Goal: Task Accomplishment & Management: Manage account settings

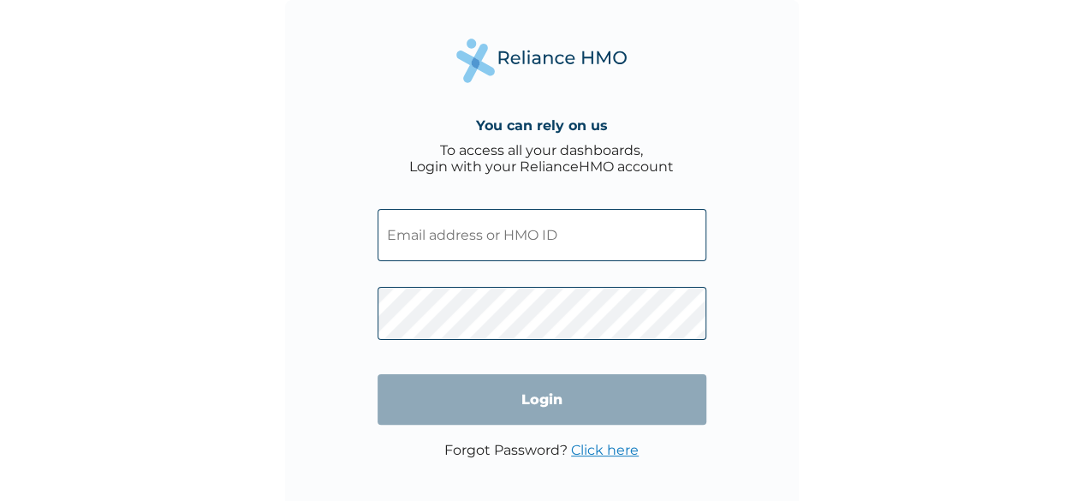
click at [451, 234] on input "text" at bounding box center [542, 235] width 329 height 52
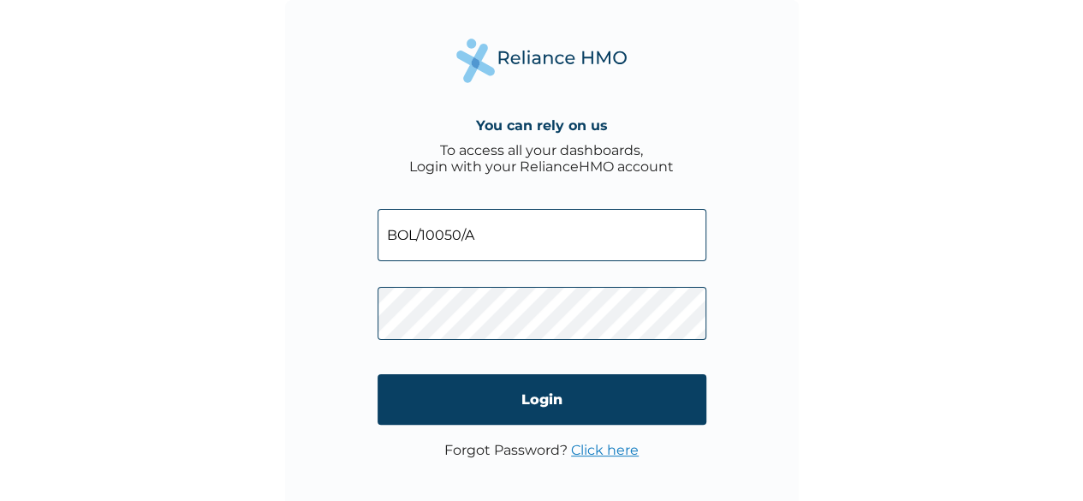
type input "BOL/10050/A"
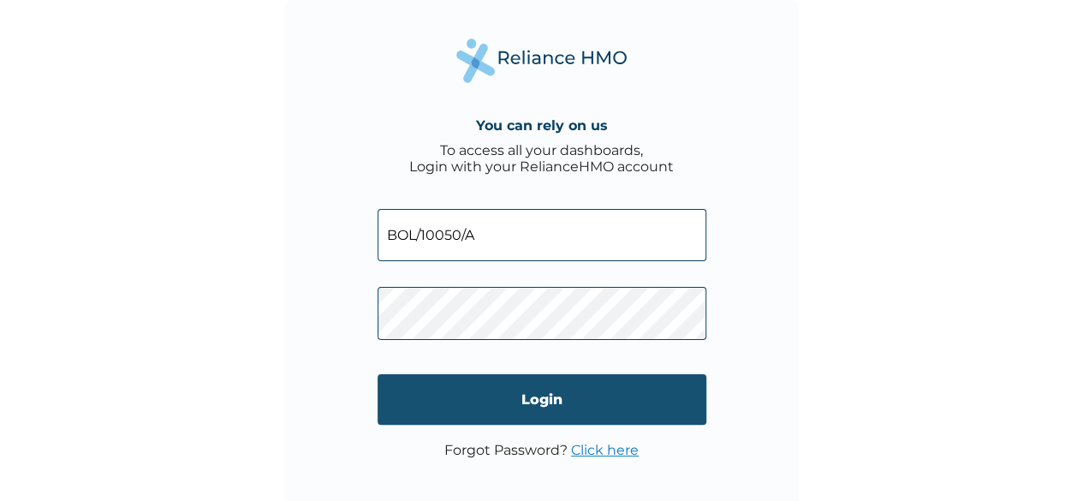
click at [541, 397] on input "Login" at bounding box center [542, 399] width 329 height 51
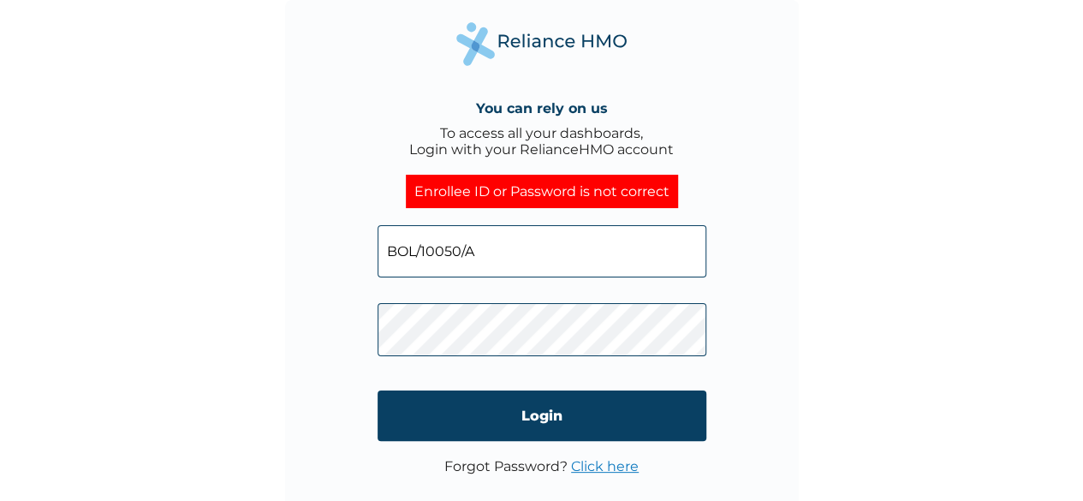
click at [509, 243] on input "BOL/10050/A" at bounding box center [542, 251] width 329 height 52
drag, startPoint x: 483, startPoint y: 255, endPoint x: 354, endPoint y: 259, distance: 129.4
click at [354, 259] on div "You can rely on us To access all your dashboards, Login with your RelianceHMO a…" at bounding box center [542, 257] width 514 height 514
type input "[EMAIL_ADDRESS][DOMAIN_NAME]"
click at [341, 327] on div "You can rely on us To access all your dashboards, Login with your RelianceHMO a…" at bounding box center [542, 257] width 514 height 514
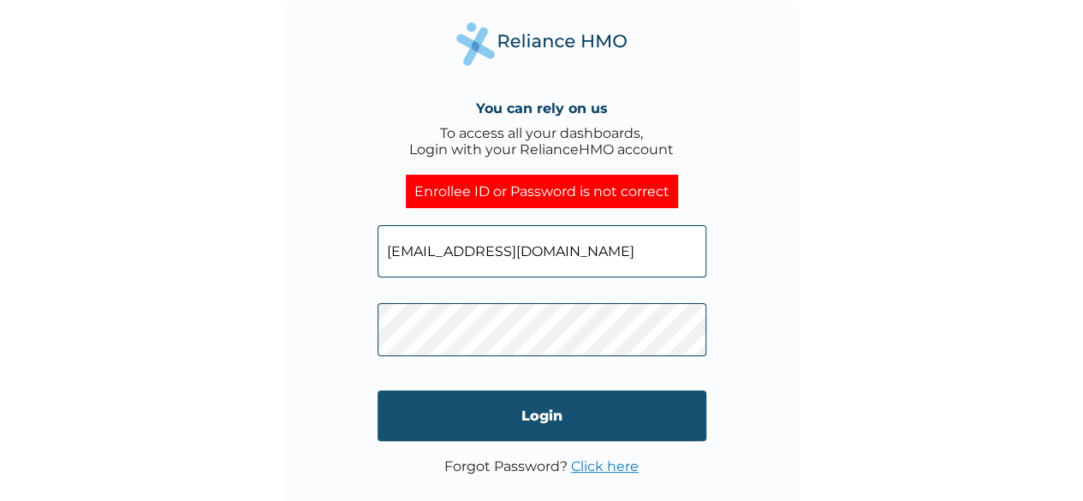
click at [510, 432] on input "Login" at bounding box center [542, 416] width 329 height 51
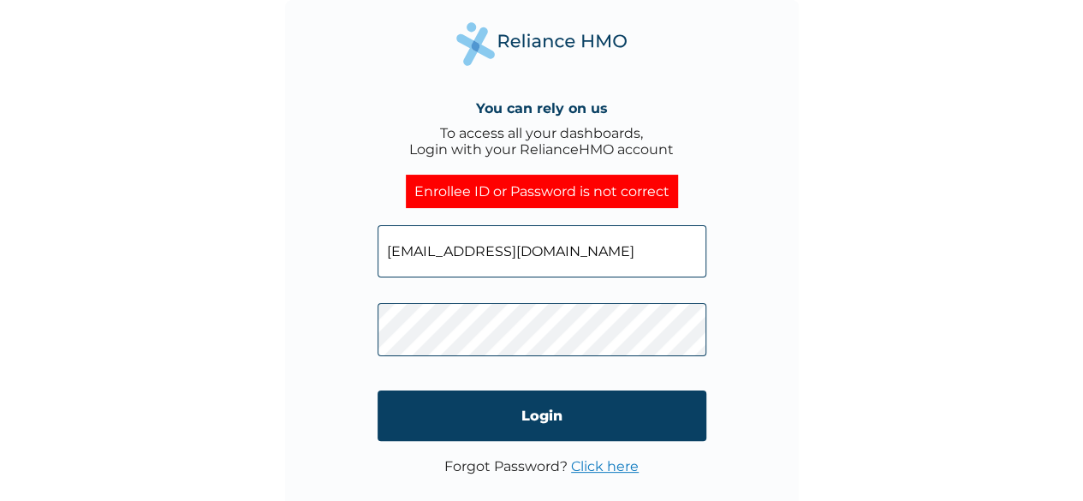
click at [1000, 125] on div "You can rely on us To access all your dashboards, Login with your RelianceHMO a…" at bounding box center [541, 250] width 1083 height 501
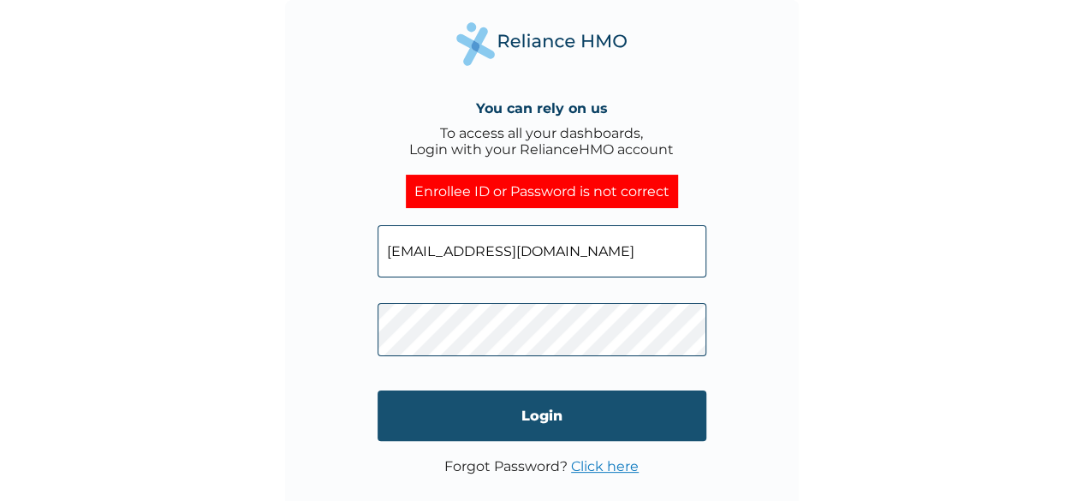
click at [569, 409] on input "Login" at bounding box center [542, 416] width 329 height 51
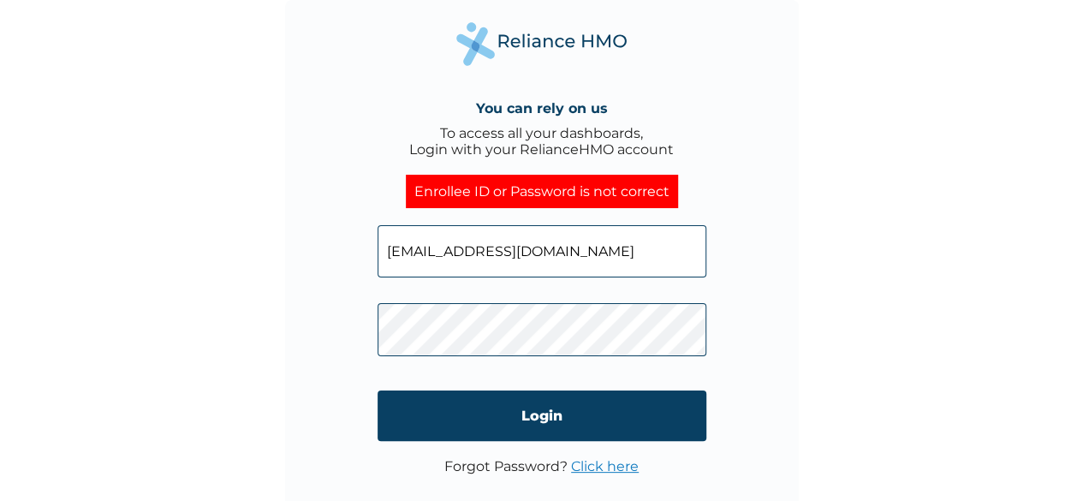
click at [373, 337] on div "You can rely on us To access all your dashboards, Login with your RelianceHMO a…" at bounding box center [542, 257] width 514 height 514
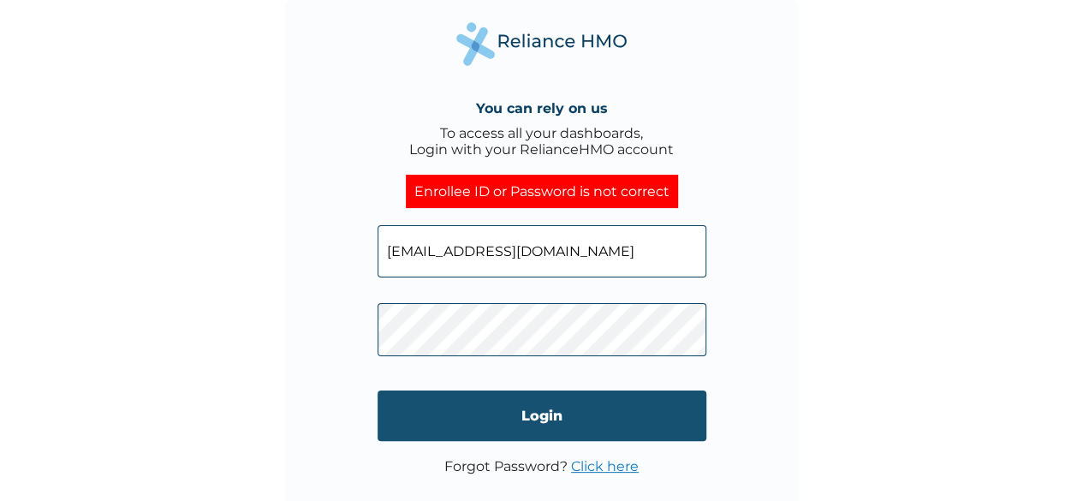
click at [540, 417] on input "Login" at bounding box center [542, 416] width 329 height 51
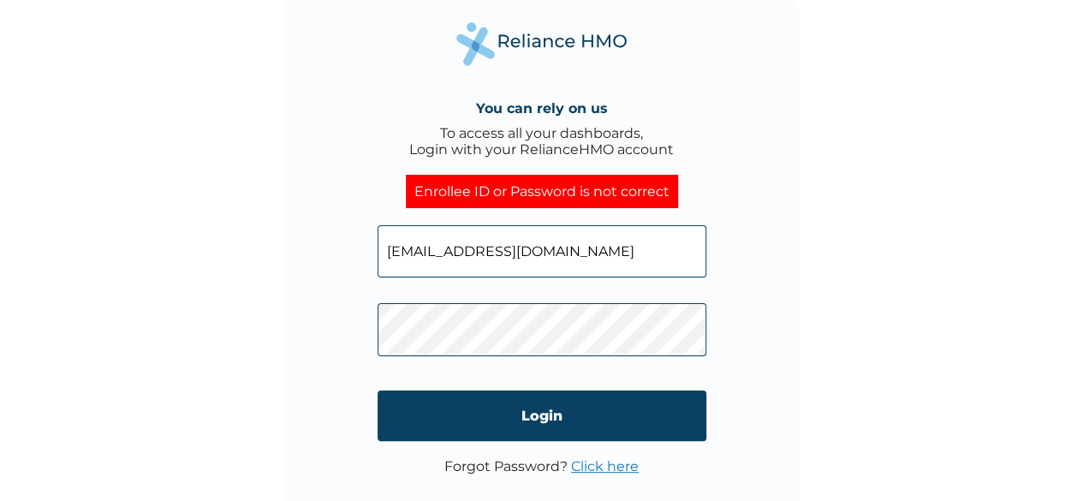
click at [372, 335] on div "You can rely on us To access all your dashboards, Login with your RelianceHMO a…" at bounding box center [542, 257] width 514 height 514
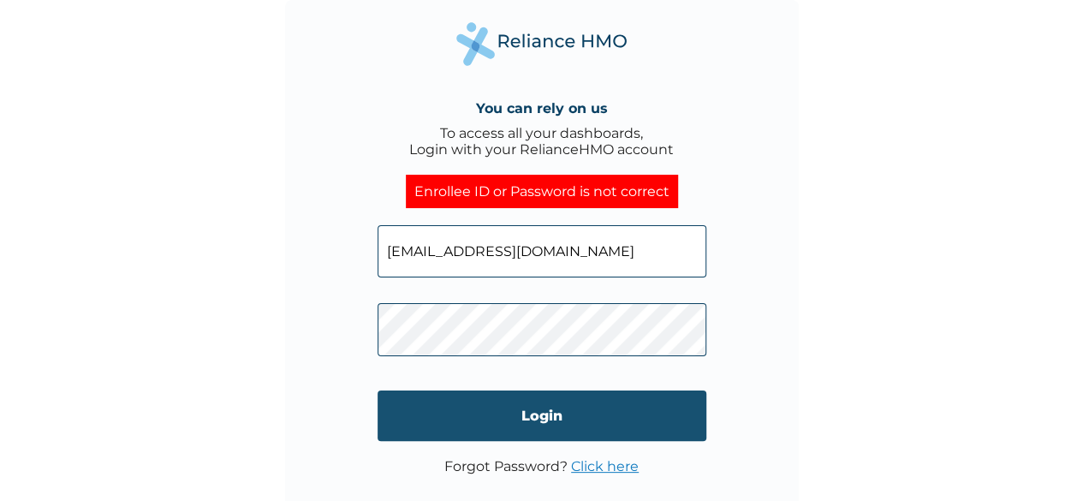
click at [534, 407] on input "Login" at bounding box center [542, 416] width 329 height 51
click at [550, 409] on input "Login" at bounding box center [542, 416] width 329 height 51
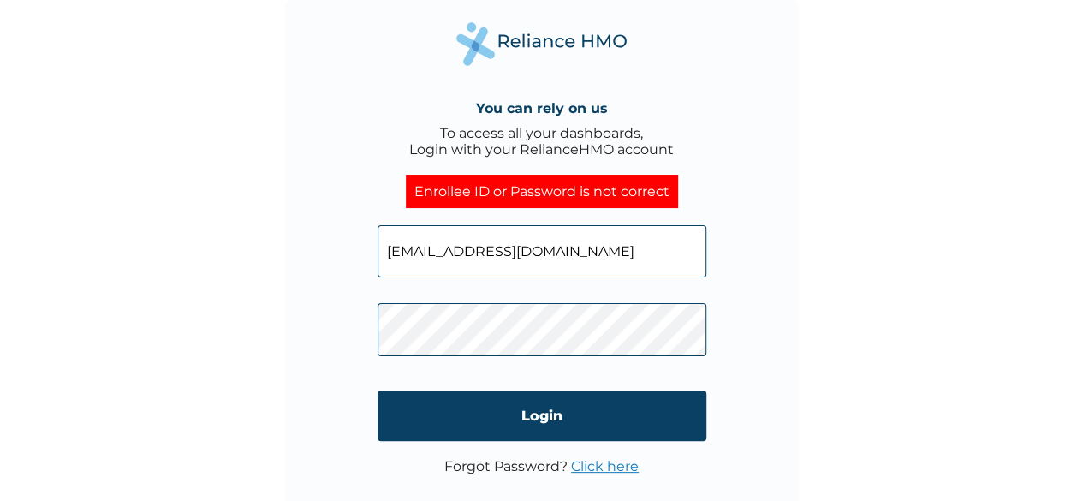
click at [617, 468] on link "Click here" at bounding box center [605, 466] width 68 height 16
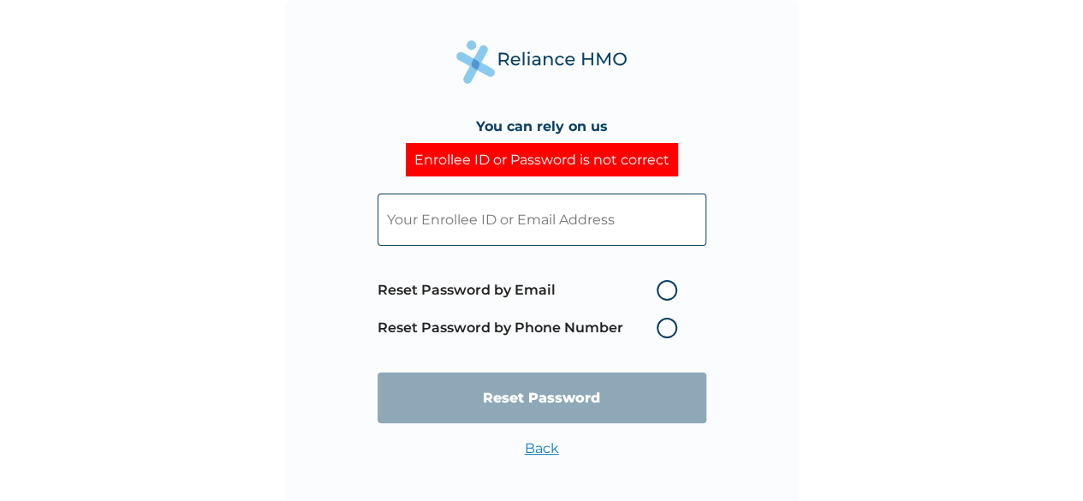
click at [528, 229] on input "text" at bounding box center [542, 220] width 329 height 52
click at [512, 220] on input "text" at bounding box center [542, 220] width 329 height 52
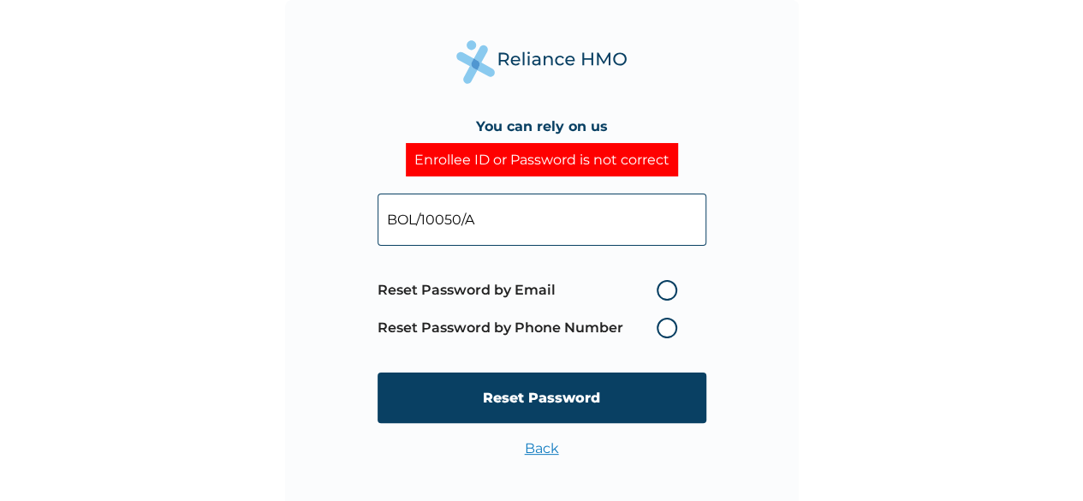
type input "BOL/10050/A"
click at [994, 128] on div "You can rely on us Enrollee ID or Password is not correct BOL/10050/A Reset Pas…" at bounding box center [541, 250] width 1083 height 501
click at [666, 292] on label "Reset Password by Email" at bounding box center [532, 290] width 308 height 21
click at [660, 292] on input "Reset Password by Email" at bounding box center [646, 290] width 27 height 27
radio input "true"
